Goal: Task Accomplishment & Management: Use online tool/utility

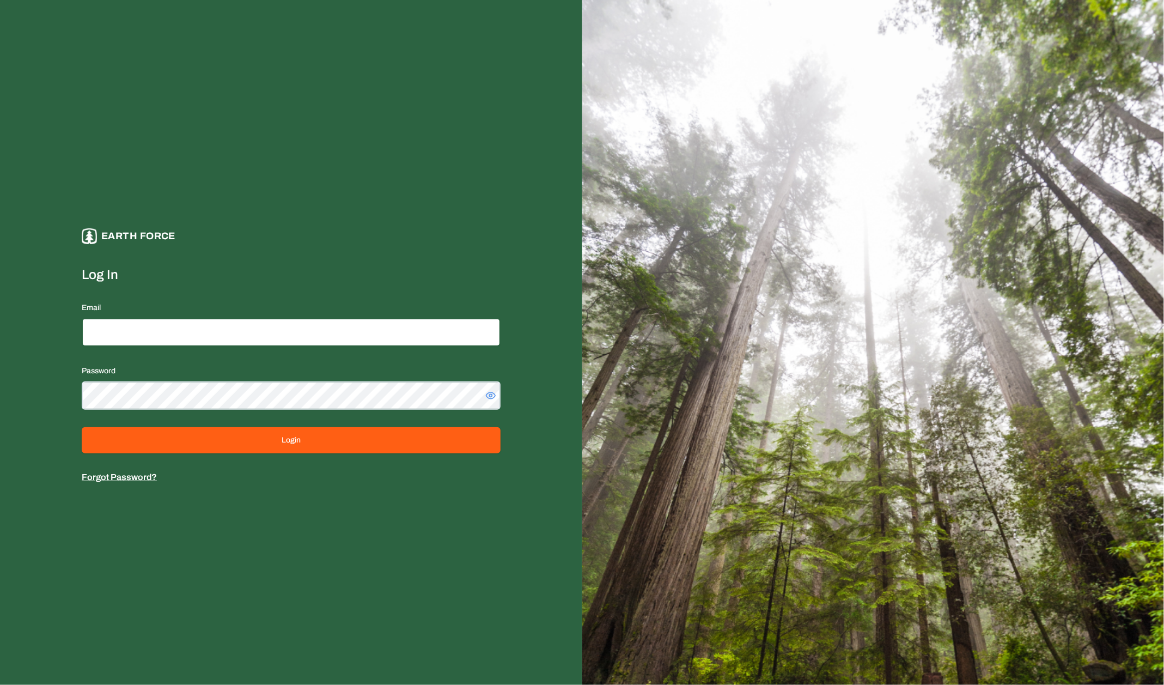
click at [319, 331] on input "Email" at bounding box center [291, 332] width 419 height 28
type input "**********"
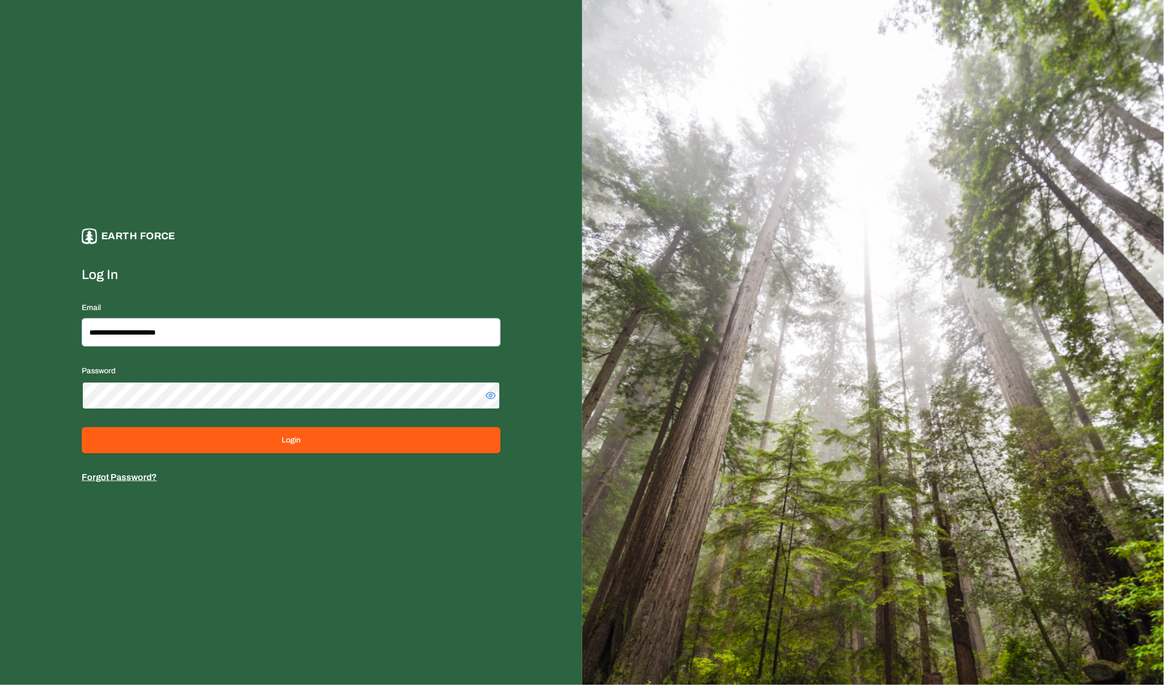
click at [82, 427] on button "Login" at bounding box center [291, 440] width 419 height 26
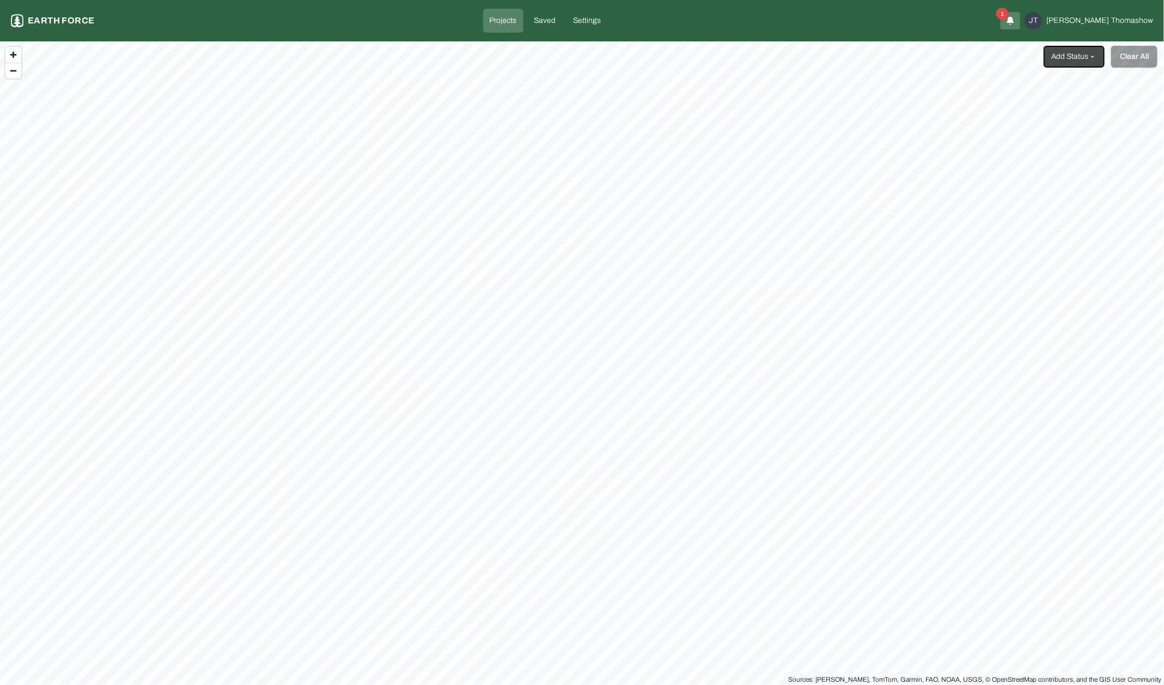
click at [1084, 55] on html "Projects Earth force Projects Saved Settings 1 [PERSON_NAME] [PERSON_NAME] Add …" at bounding box center [582, 342] width 1164 height 685
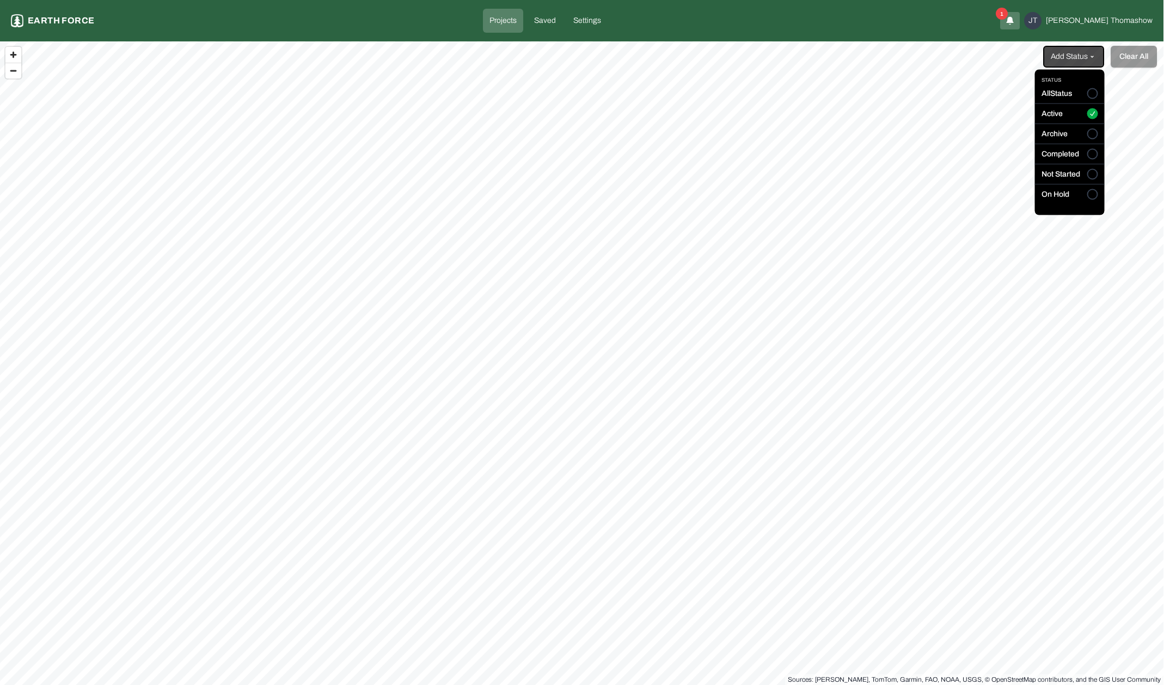
click at [1084, 55] on html "Projects Earth force Projects Saved Settings 1 [PERSON_NAME] [PERSON_NAME] Add …" at bounding box center [588, 342] width 1176 height 685
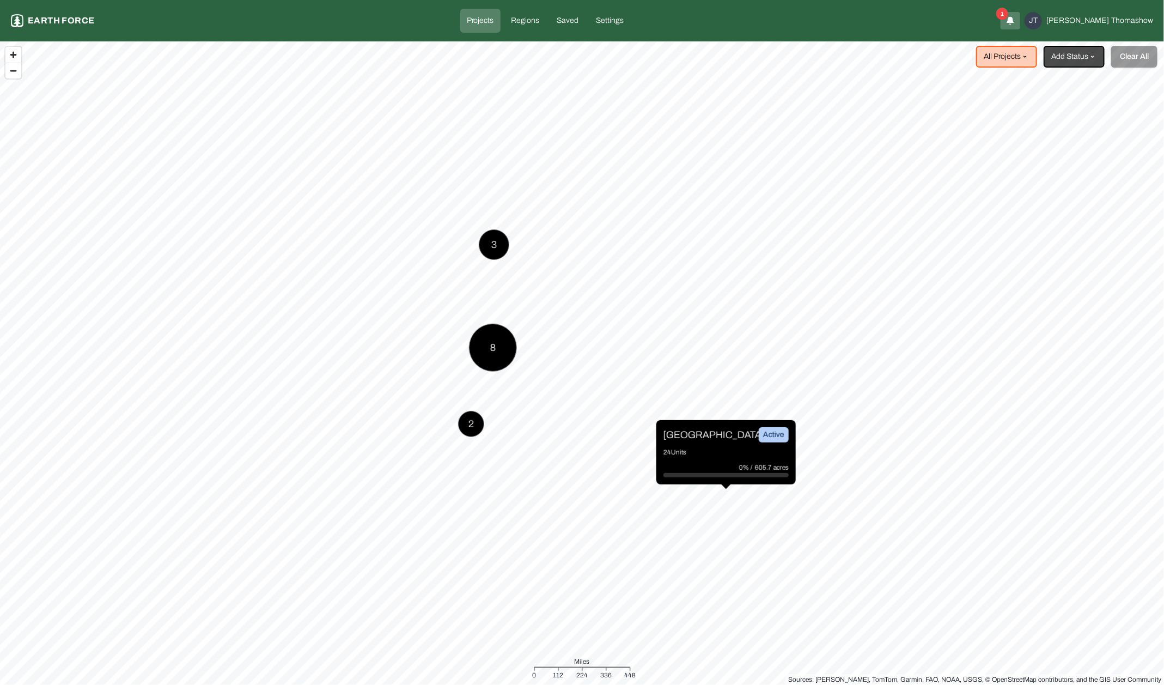
click at [1027, 56] on html "Projects Earth force Projects Regions Saved Settings 1 [PERSON_NAME] [PERSON_NA…" at bounding box center [582, 342] width 1164 height 685
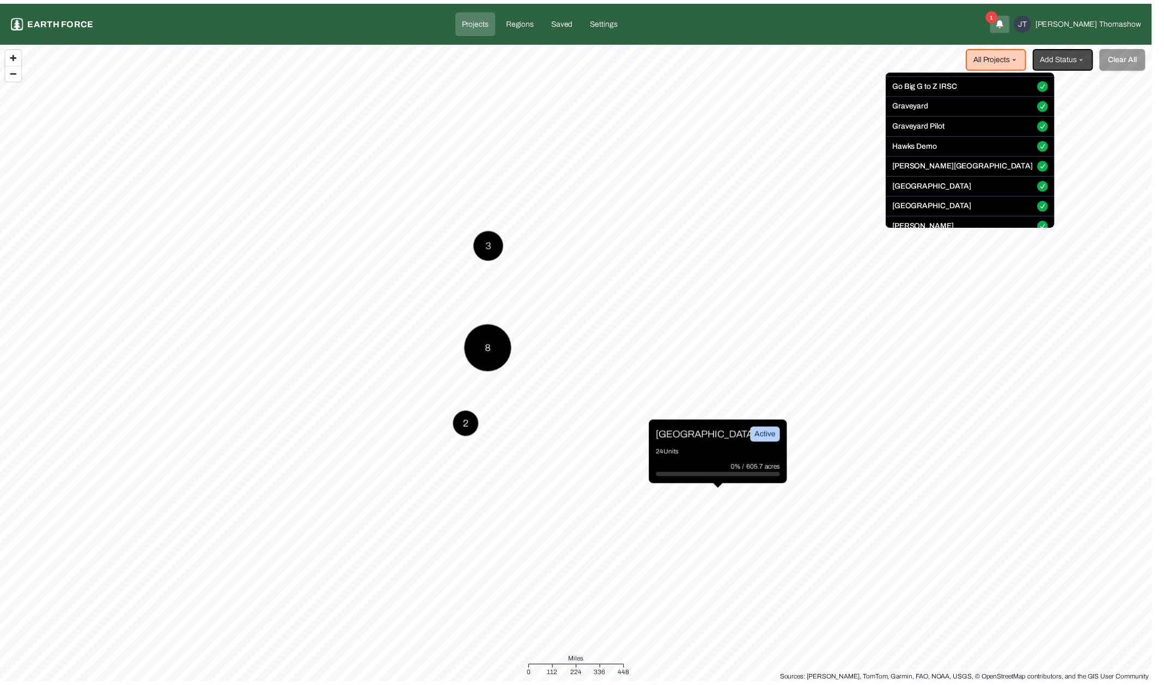
scroll to position [168, 0]
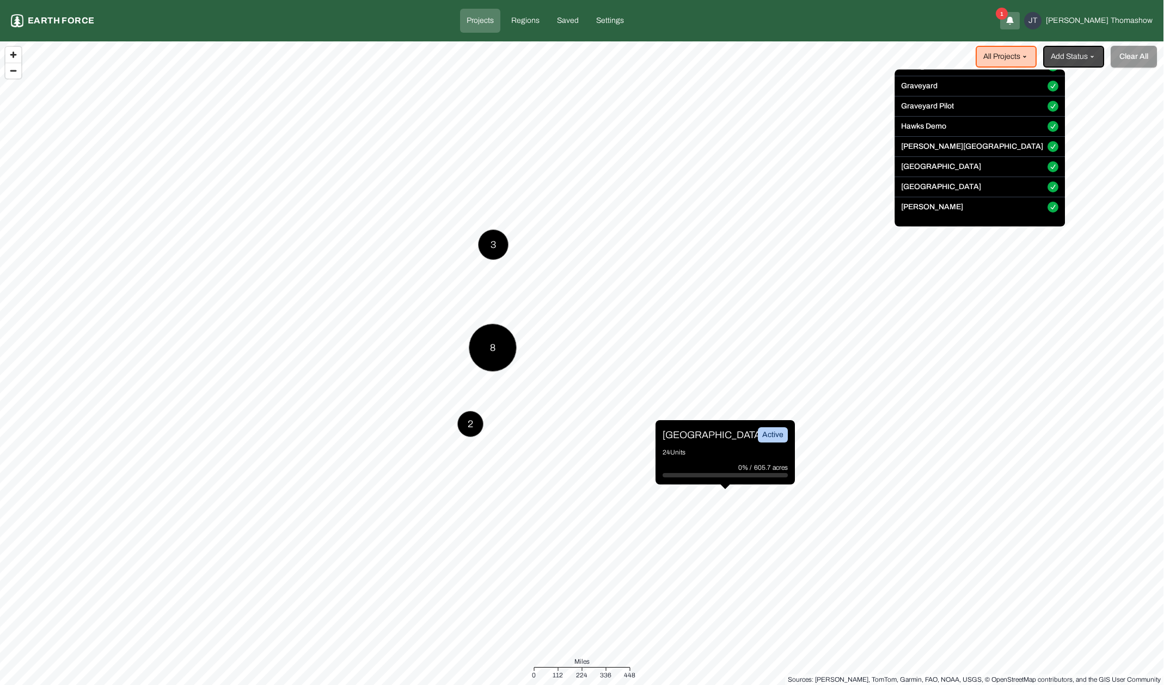
click at [545, 232] on html "Projects Earth force Projects Regions Saved Settings 1 [PERSON_NAME] [PERSON_NA…" at bounding box center [588, 342] width 1176 height 685
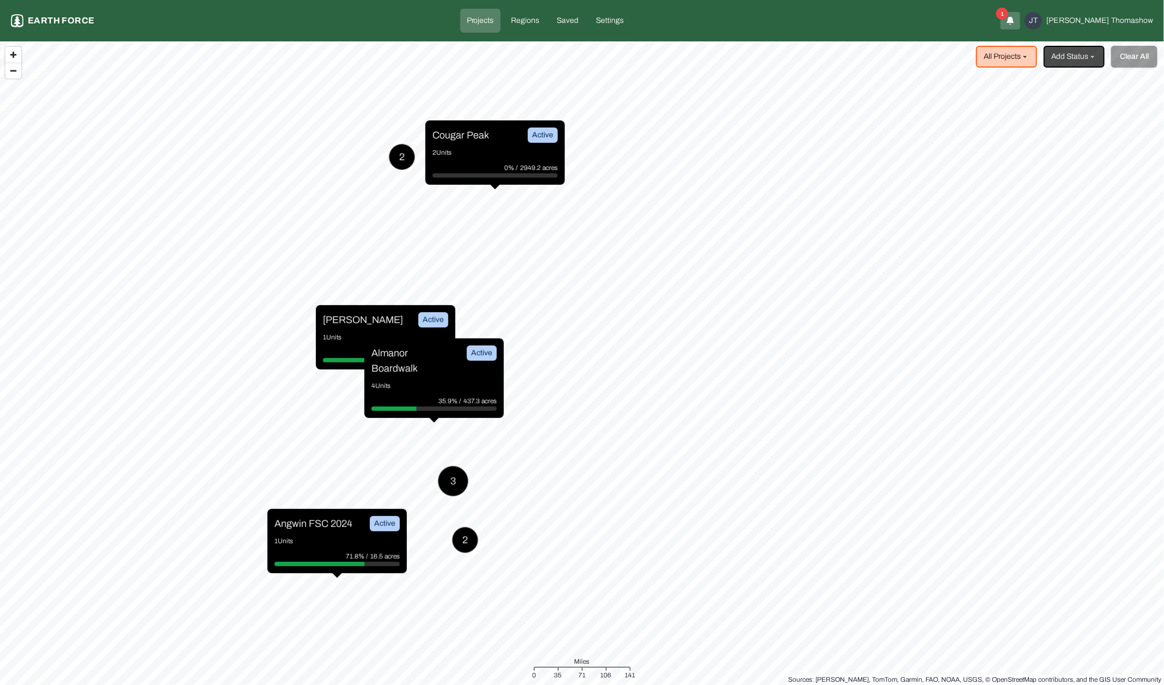
click at [368, 320] on div "[PERSON_NAME] Active" at bounding box center [385, 319] width 125 height 15
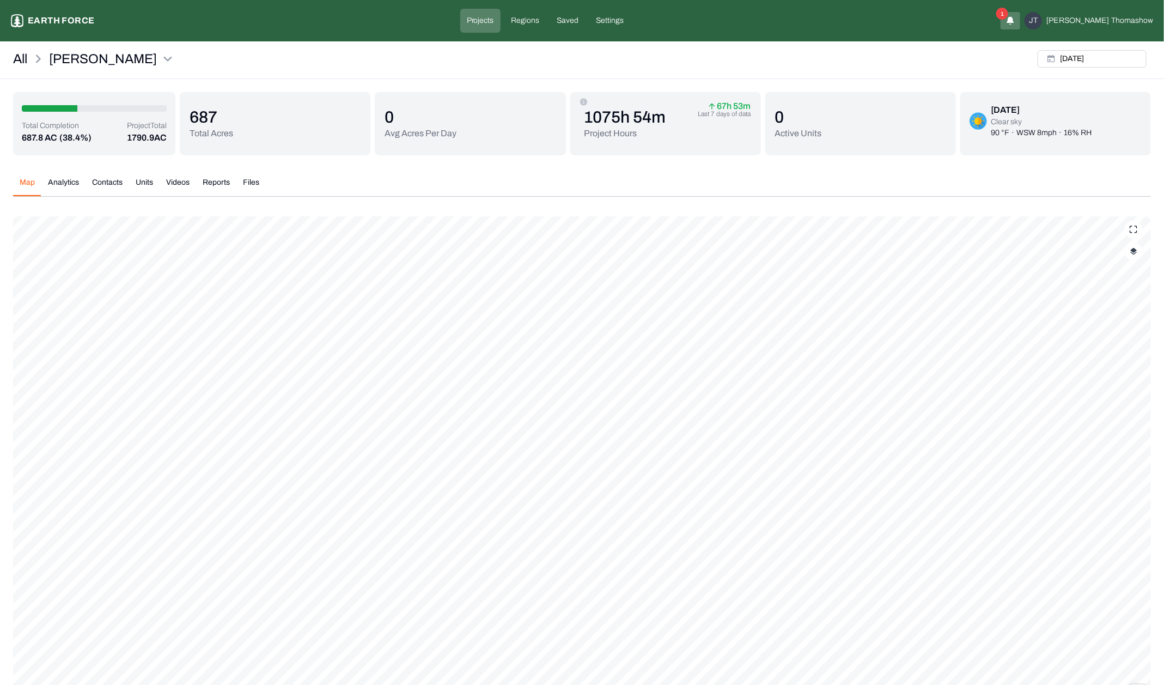
click at [1139, 253] on button "button" at bounding box center [1133, 250] width 17 height 17
click at [1114, 380] on button "Complete Work Summary" at bounding box center [1124, 381] width 20 height 11
type button "on"
